Goal: Find specific page/section: Find specific page/section

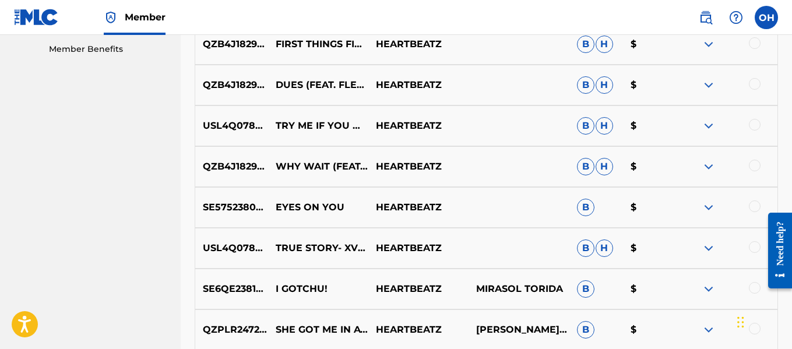
scroll to position [596, 0]
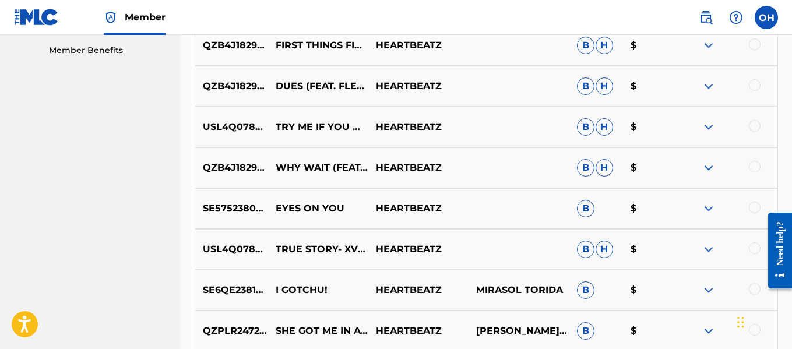
click at [710, 253] on img at bounding box center [709, 249] width 14 height 14
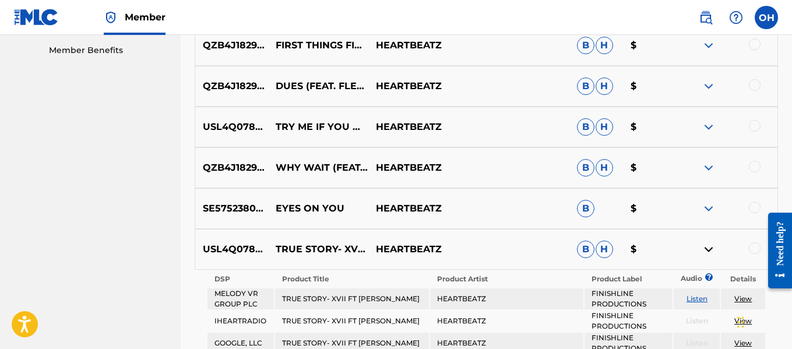
drag, startPoint x: 710, startPoint y: 250, endPoint x: 650, endPoint y: 96, distance: 165.4
click at [710, 249] on img at bounding box center [709, 249] width 14 height 14
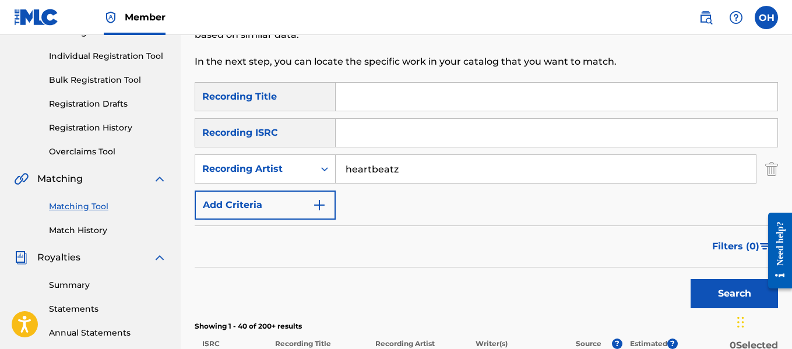
scroll to position [139, 0]
drag, startPoint x: 444, startPoint y: 176, endPoint x: 316, endPoint y: 177, distance: 127.6
click at [316, 177] on div "SearchWithCriteriaaadb0151-efad-4a2b-a380-db6390fcb0b7 Recording Artist heartbe…" at bounding box center [486, 169] width 583 height 29
type input "[PERSON_NAME]"
click at [691, 280] on button "Search" at bounding box center [734, 294] width 87 height 29
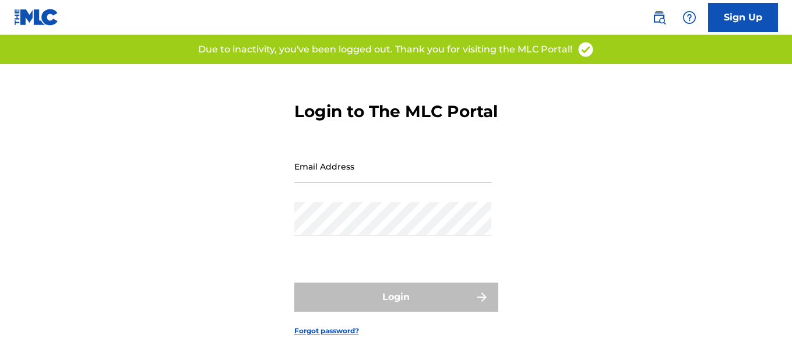
type input "[EMAIL_ADDRESS][DOMAIN_NAME]"
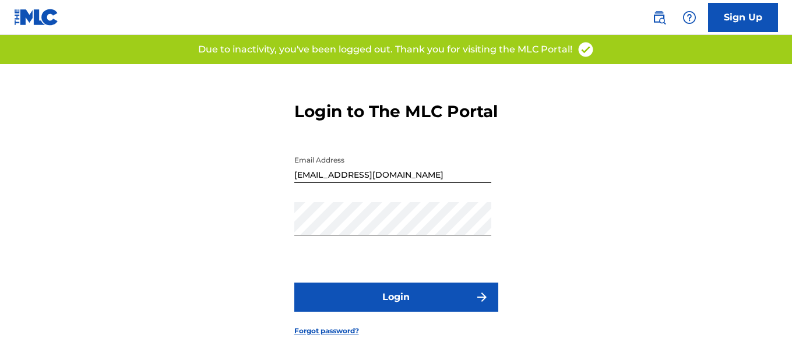
click at [387, 312] on div "Login" at bounding box center [396, 297] width 204 height 29
click at [392, 312] on button "Login" at bounding box center [396, 297] width 204 height 29
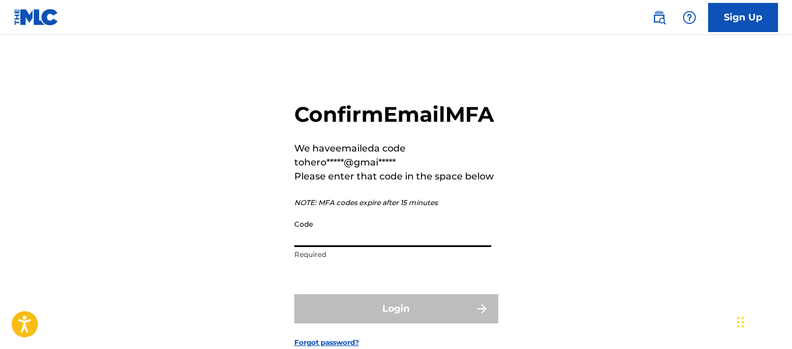
click at [374, 247] on input "Code" at bounding box center [392, 230] width 197 height 33
paste input "502943"
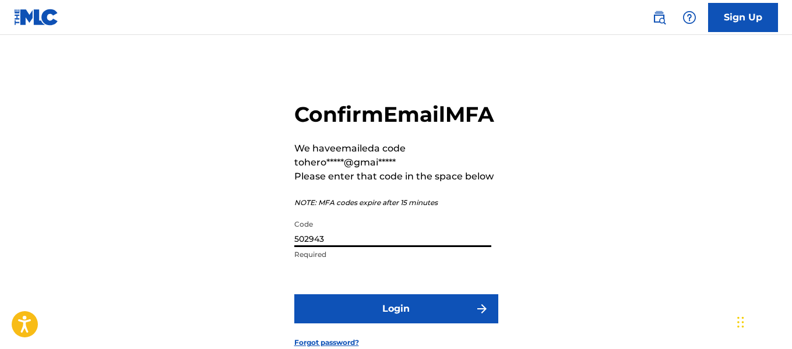
type input "502943"
click at [384, 323] on button "Login" at bounding box center [396, 308] width 204 height 29
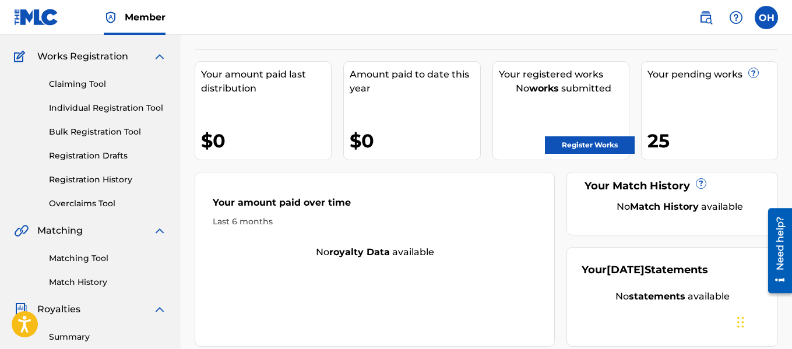
scroll to position [88, 0]
click at [76, 258] on link "Matching Tool" at bounding box center [108, 258] width 118 height 12
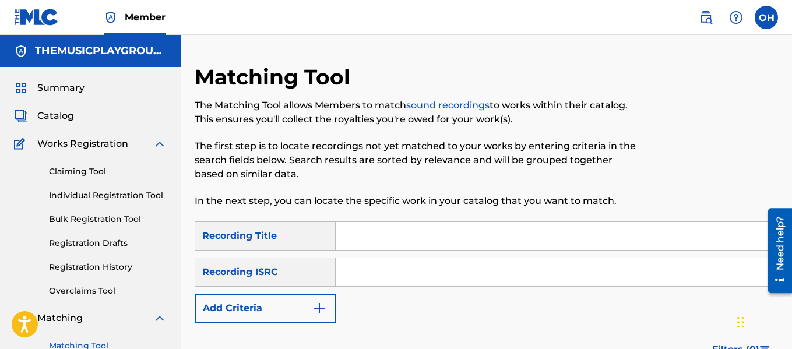
click at [308, 307] on button "Add Criteria" at bounding box center [265, 308] width 141 height 29
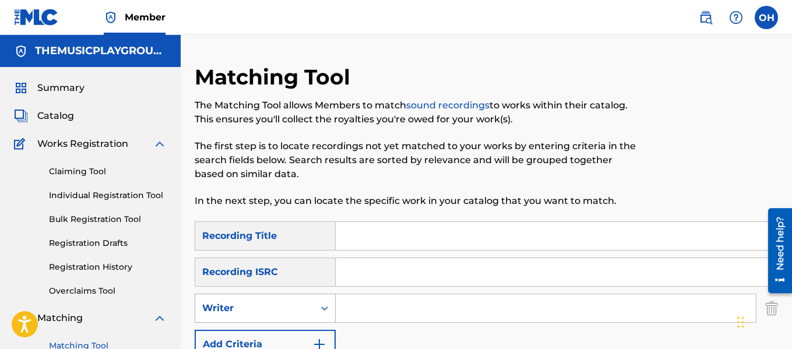
click at [302, 317] on div "Writer" at bounding box center [254, 308] width 119 height 22
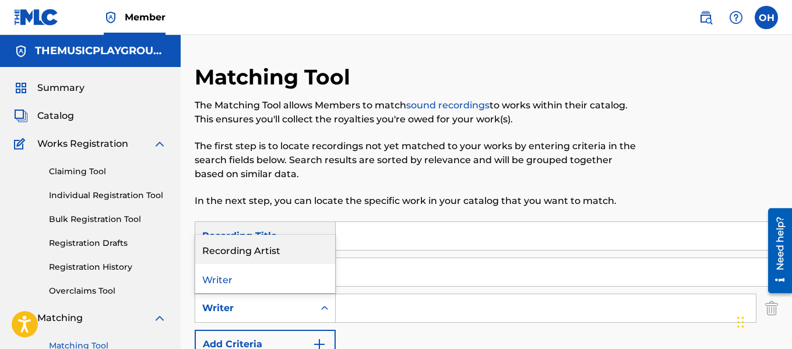
click at [289, 247] on div "Recording Artist" at bounding box center [265, 249] width 140 height 29
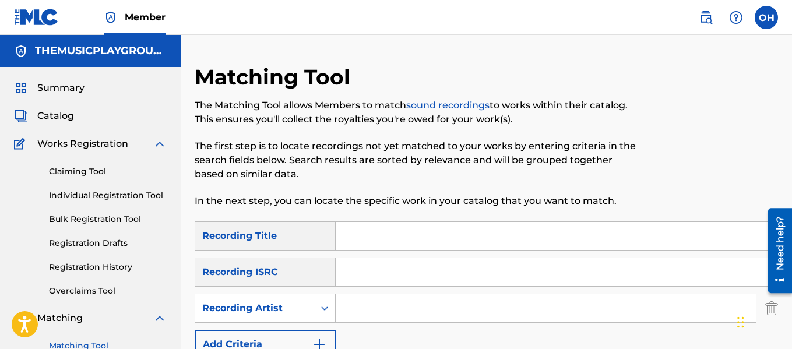
click at [362, 298] on input "Search Form" at bounding box center [546, 308] width 420 height 28
type input "[PERSON_NAME]"
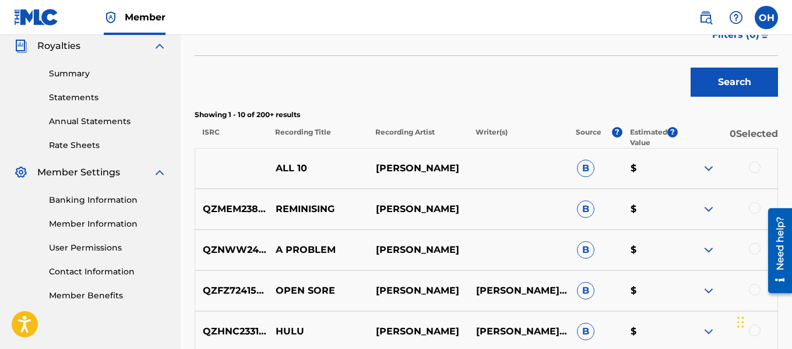
scroll to position [350, 0]
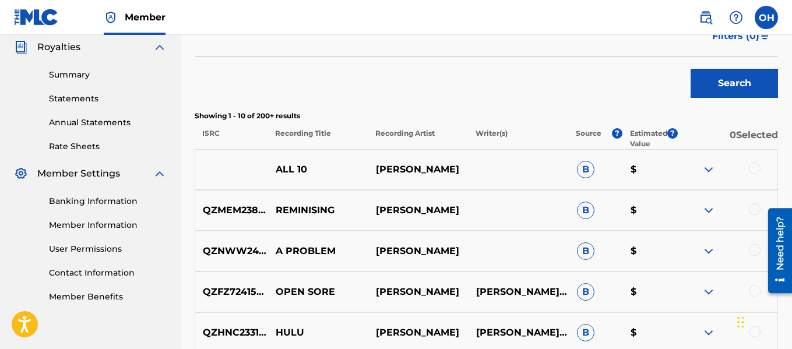
click at [754, 168] on div at bounding box center [755, 169] width 12 height 12
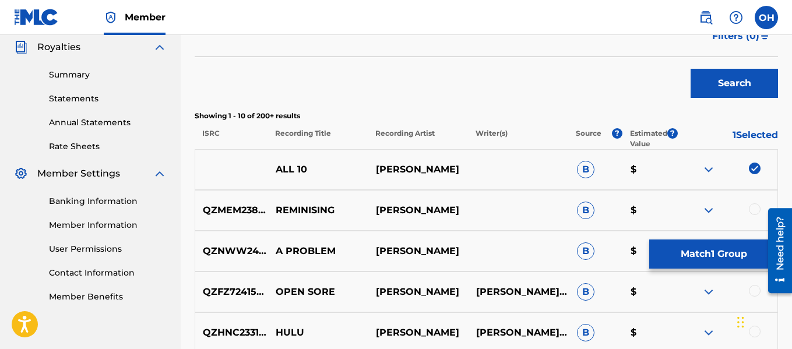
click at [755, 168] on img at bounding box center [755, 169] width 12 height 12
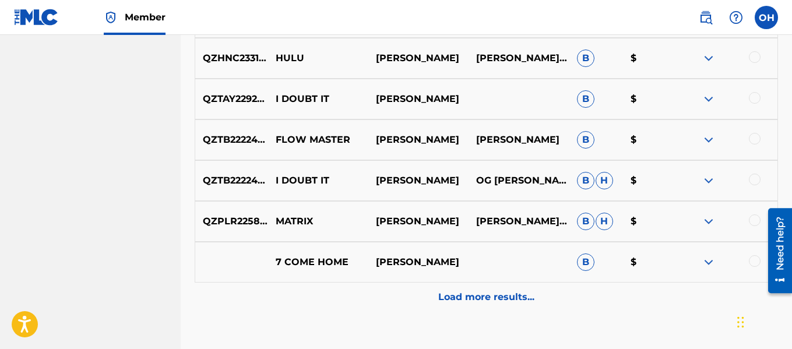
scroll to position [701, 0]
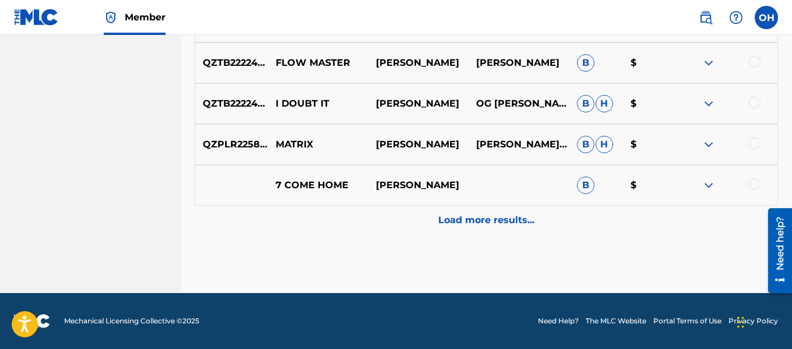
click at [460, 208] on div "Load more results..." at bounding box center [486, 220] width 583 height 29
